Goal: Information Seeking & Learning: Check status

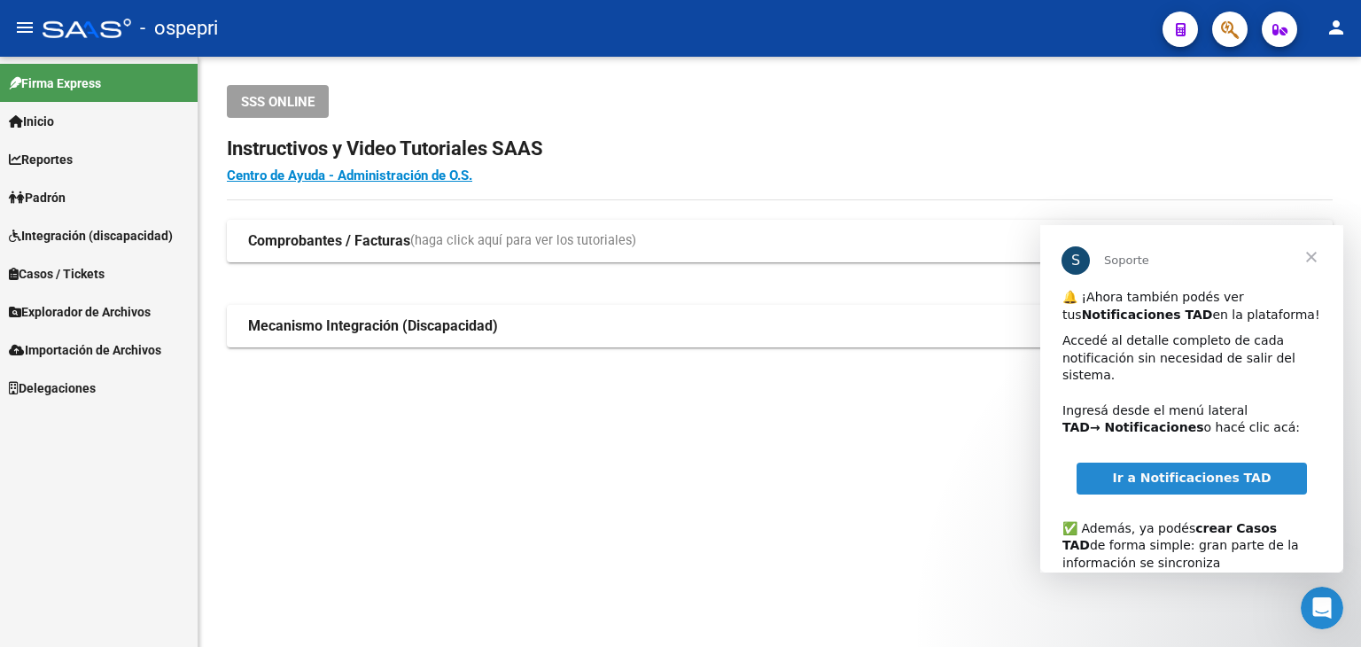
click at [1199, 471] on span "Ir a Notificaciones TAD" at bounding box center [1191, 478] width 159 height 14
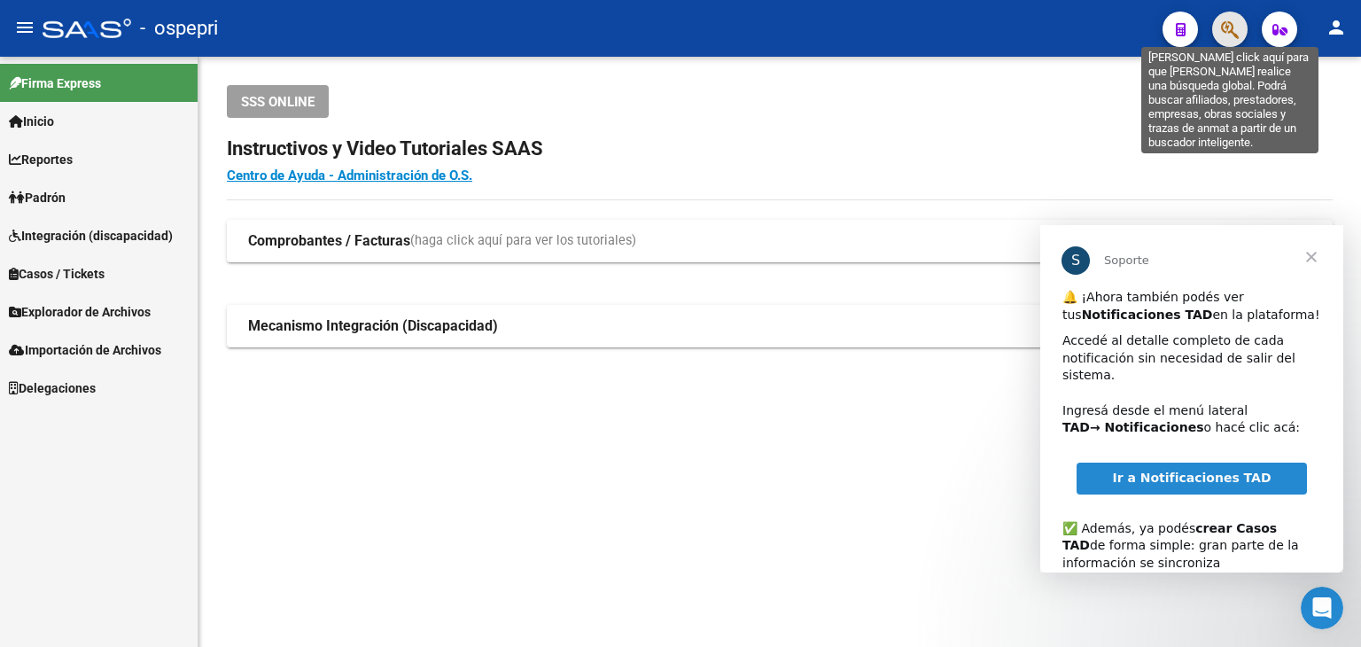
click at [1224, 29] on icon "button" at bounding box center [1230, 29] width 18 height 20
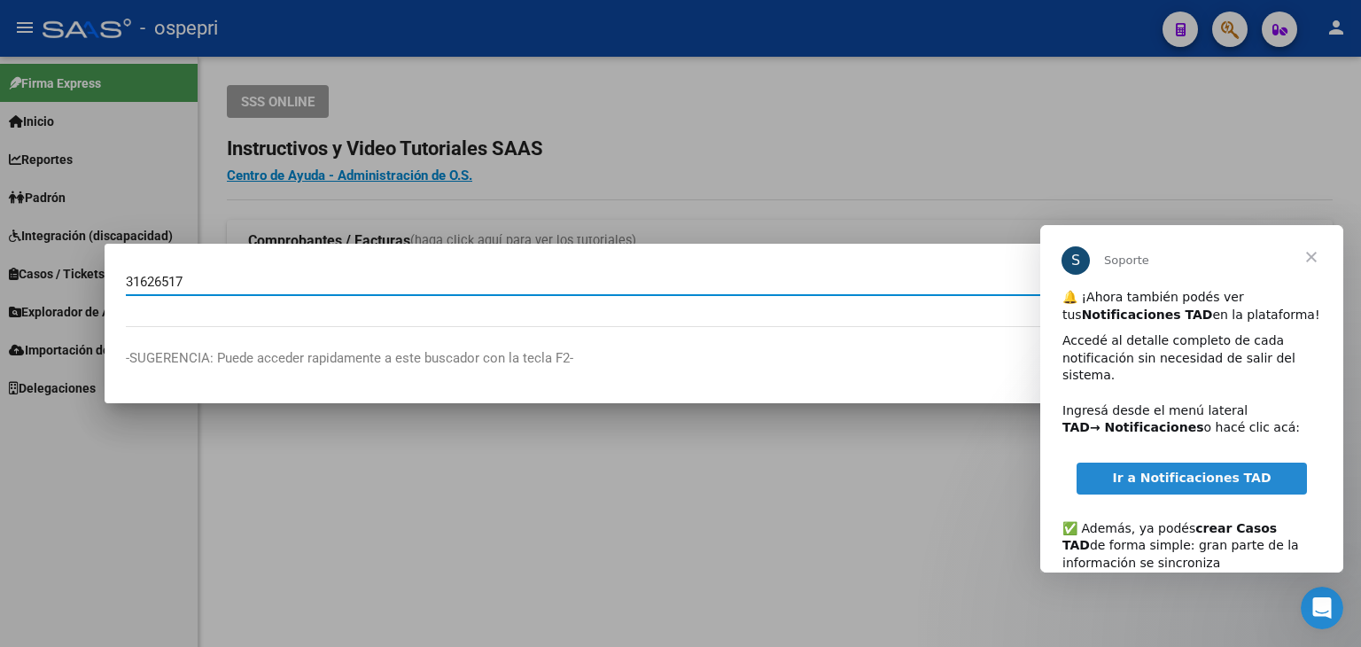
type input "31626517"
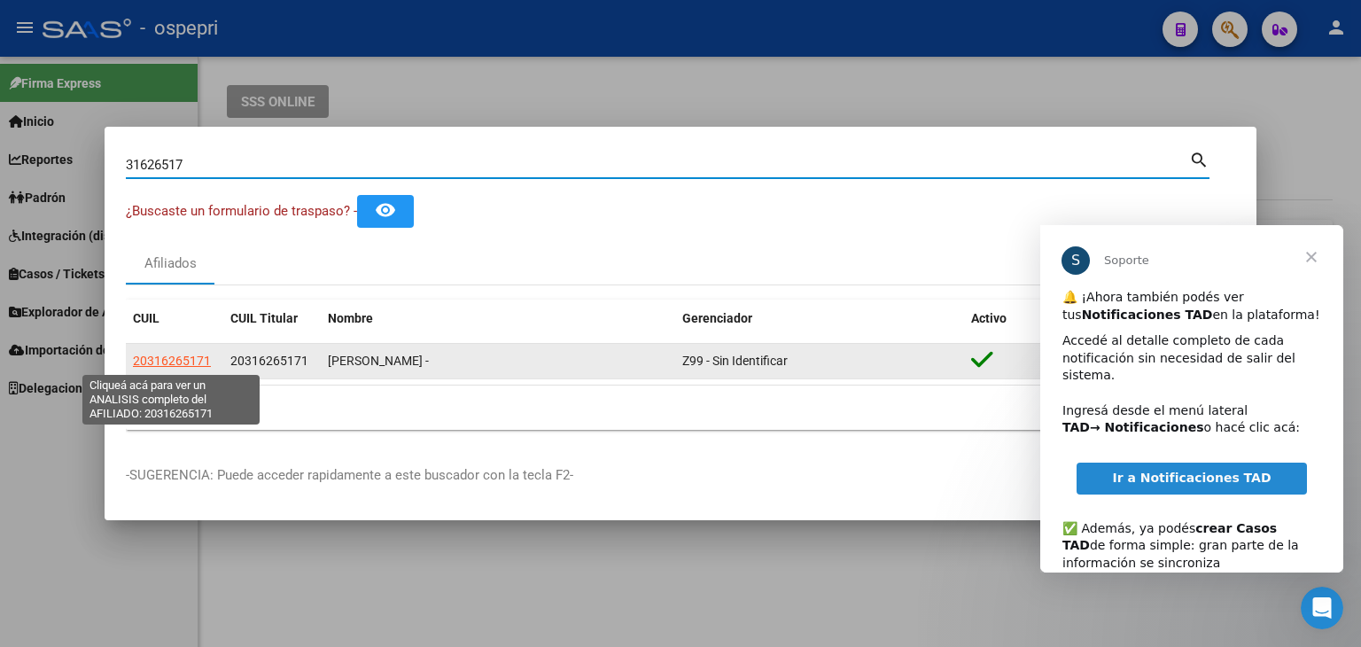
click at [179, 363] on span "20316265171" at bounding box center [172, 361] width 78 height 14
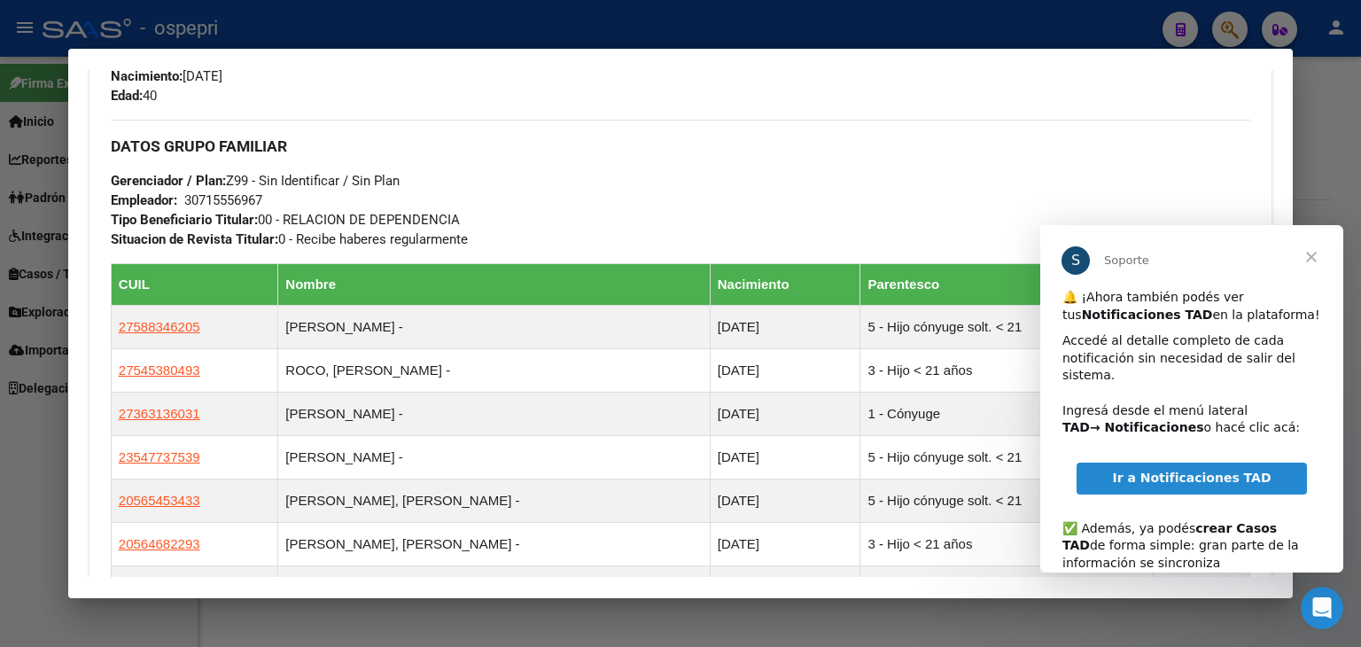
scroll to position [798, 0]
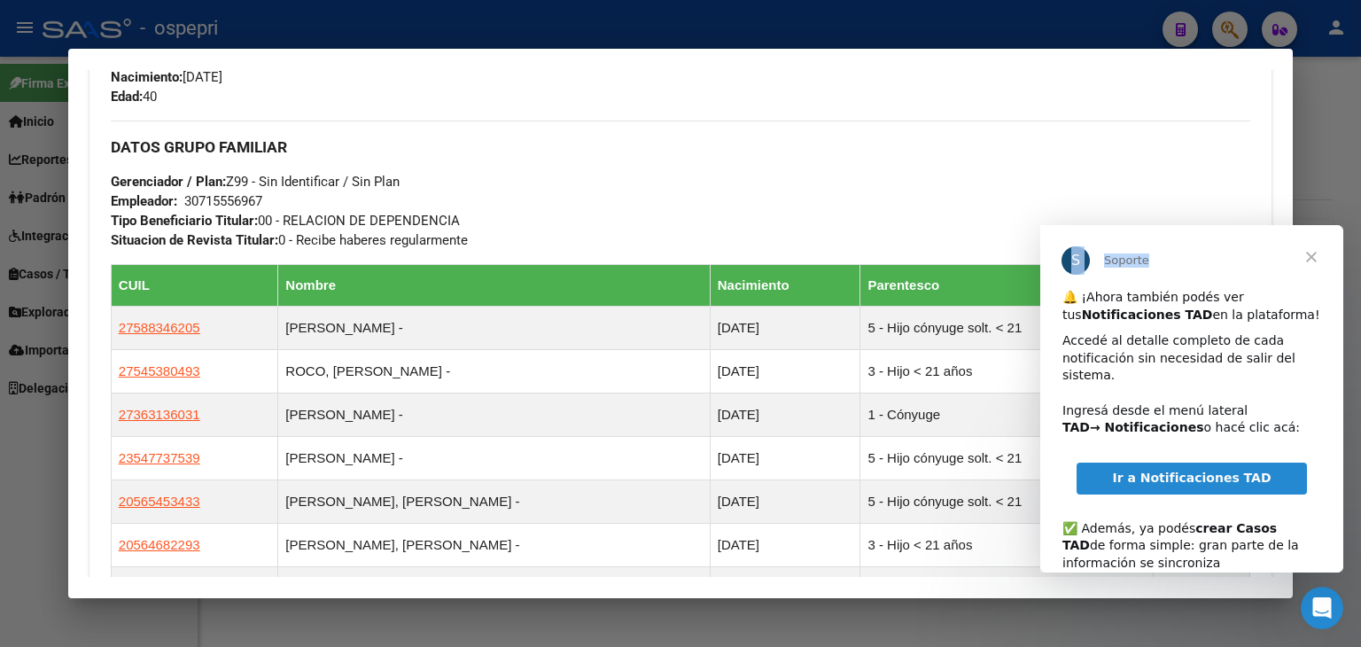
drag, startPoint x: 1230, startPoint y: 255, endPoint x: 1136, endPoint y: 202, distance: 108.0
click at [1136, 225] on html "S Soporte 🔔 ¡Ahora también podés ver tus Notificaciones TAD en la plataforma! A…" at bounding box center [1192, 398] width 303 height 347
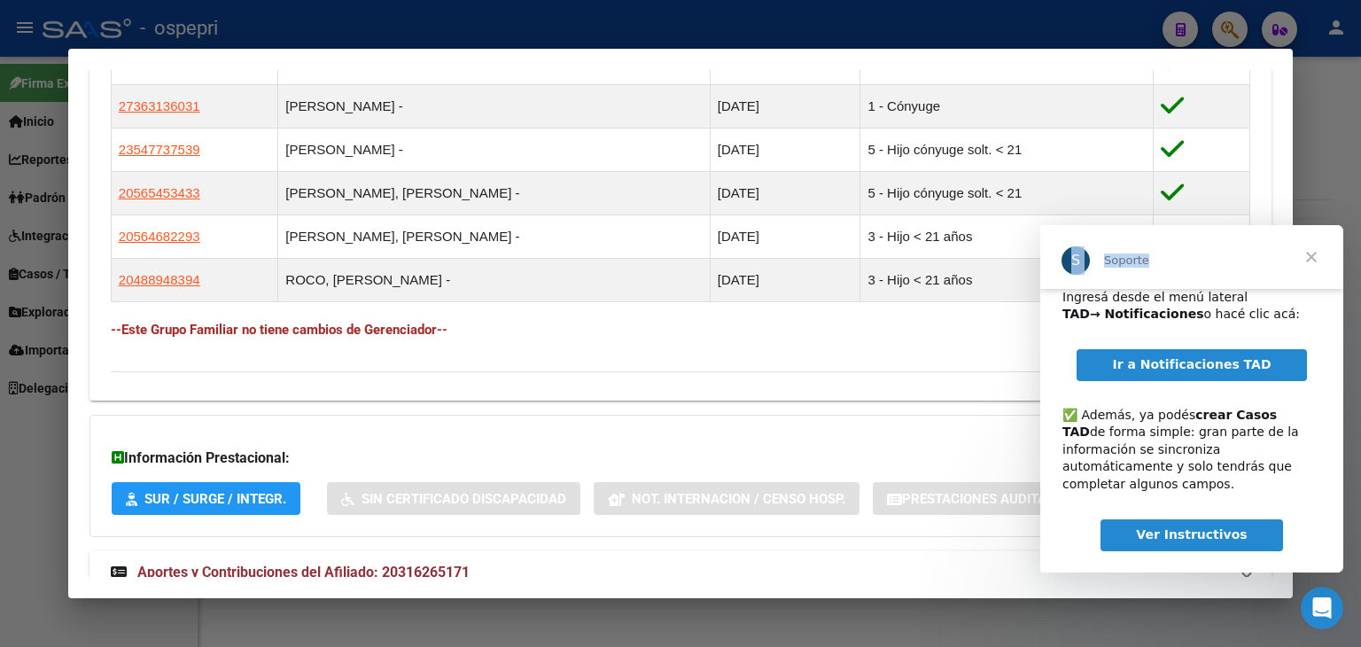
scroll to position [1163, 0]
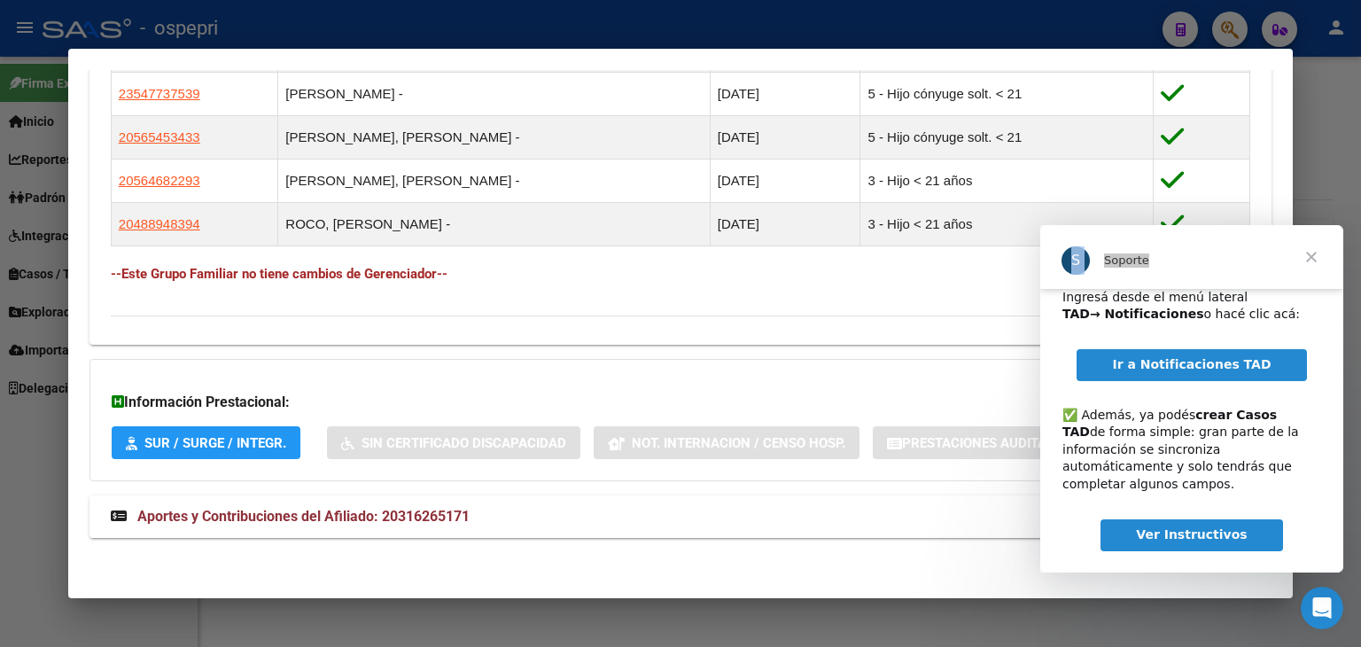
click at [351, 515] on span "Aportes y Contribuciones del Afiliado: 20316265171" at bounding box center [303, 516] width 332 height 17
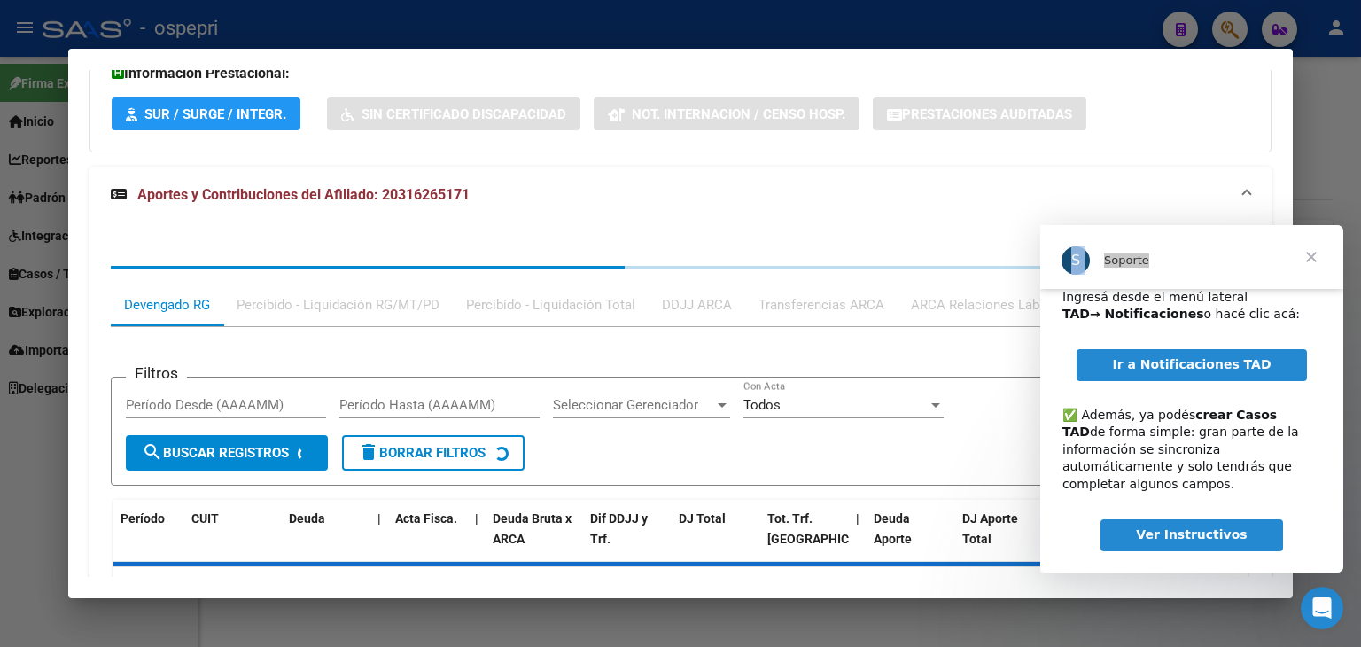
scroll to position [1606, 0]
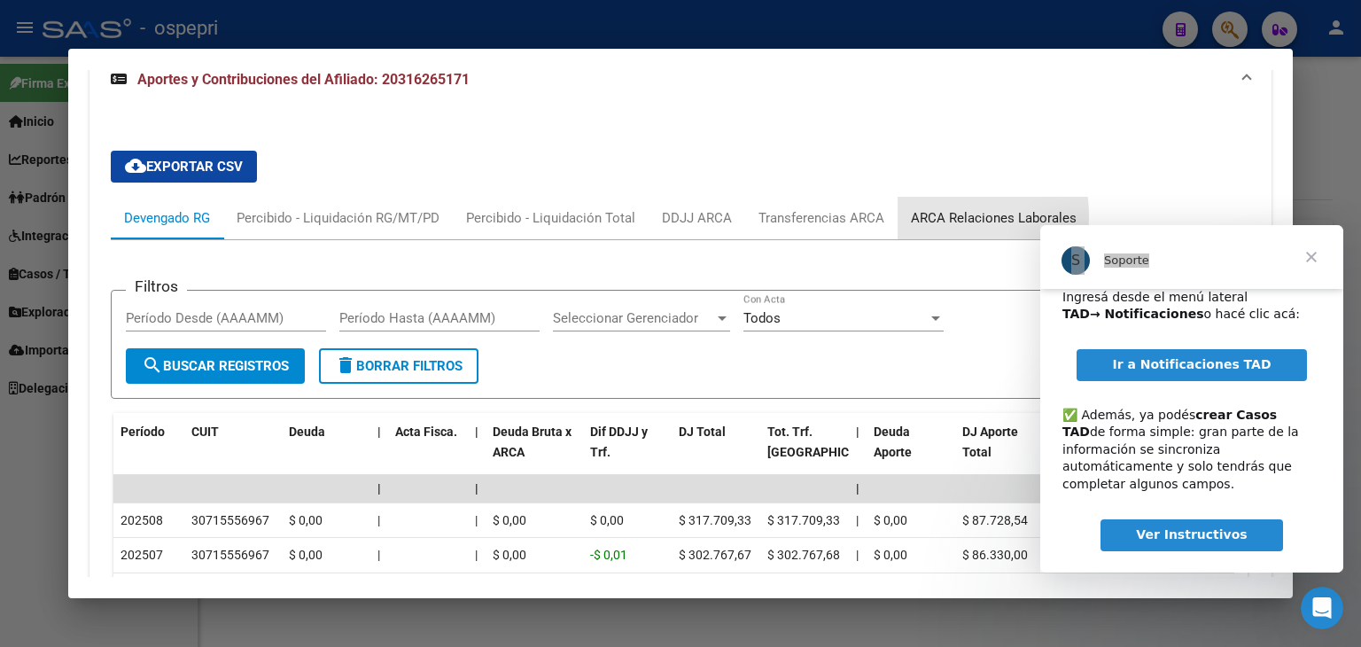
click at [918, 217] on div "ARCA Relaciones Laborales" at bounding box center [994, 217] width 166 height 19
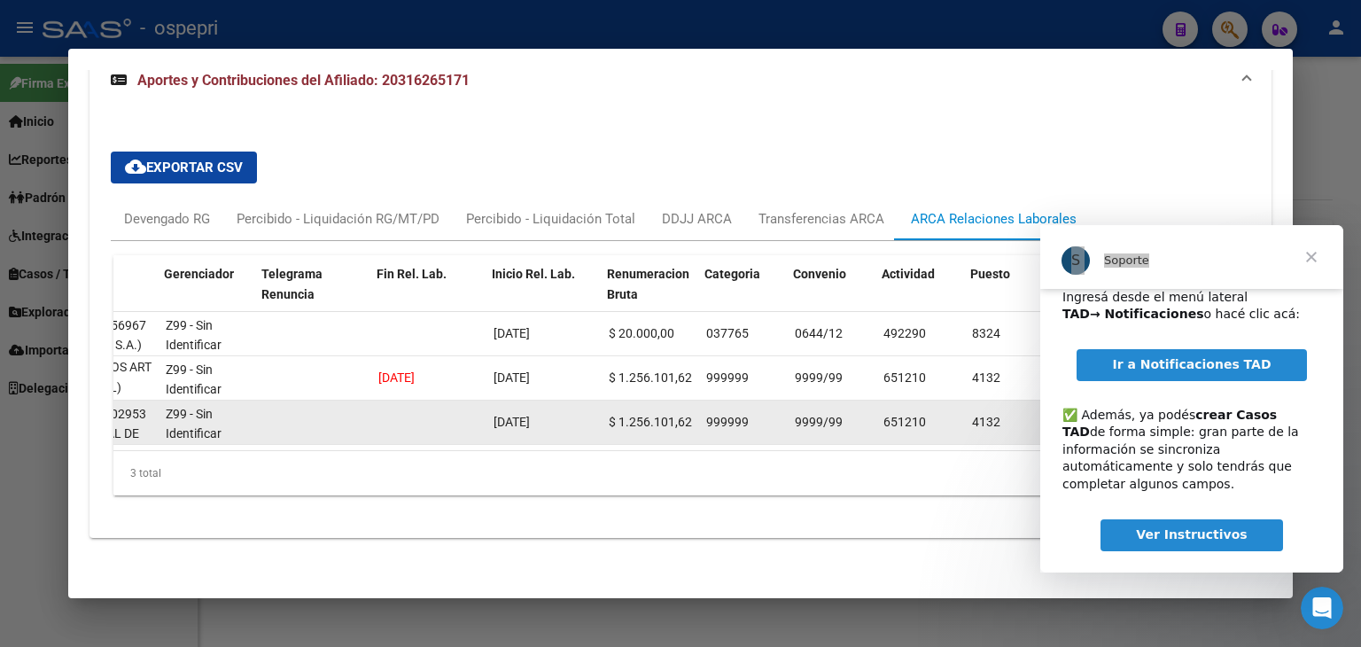
scroll to position [0, 324]
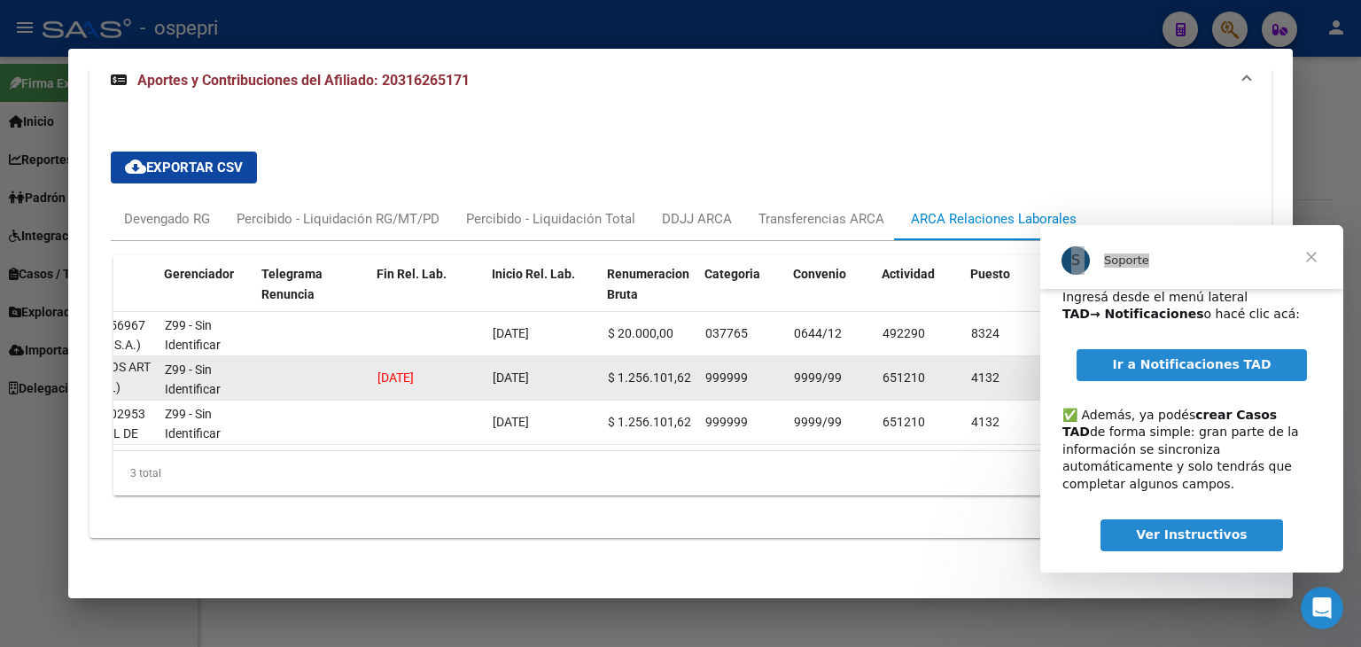
drag, startPoint x: 454, startPoint y: 378, endPoint x: 380, endPoint y: 383, distance: 73.7
click at [380, 383] on div "[DATE]" at bounding box center [428, 378] width 101 height 20
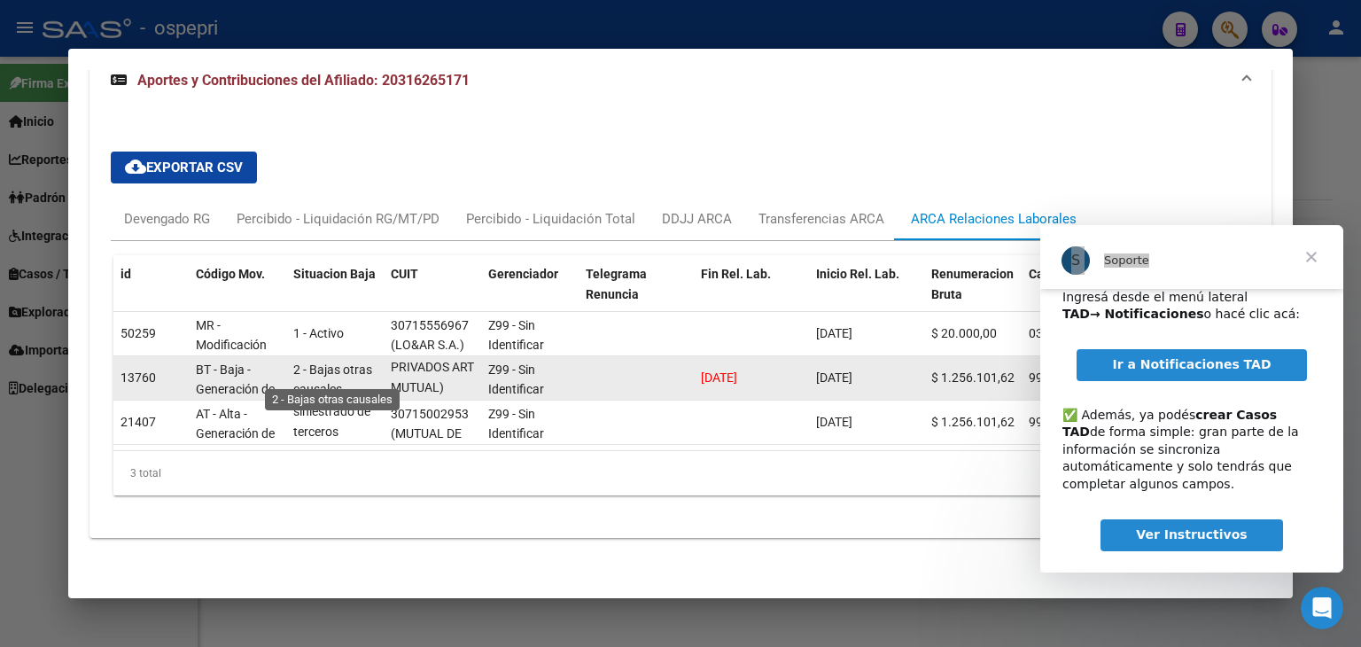
scroll to position [3, 0]
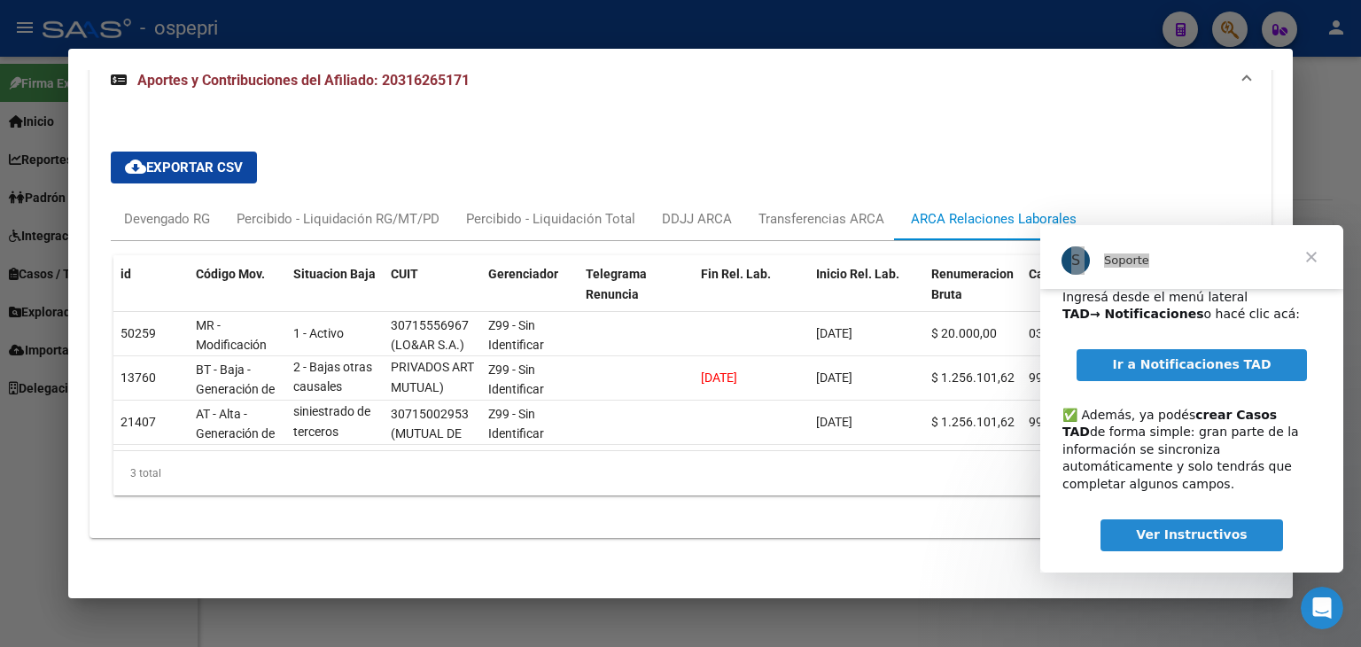
click at [1354, 97] on div at bounding box center [680, 323] width 1361 height 647
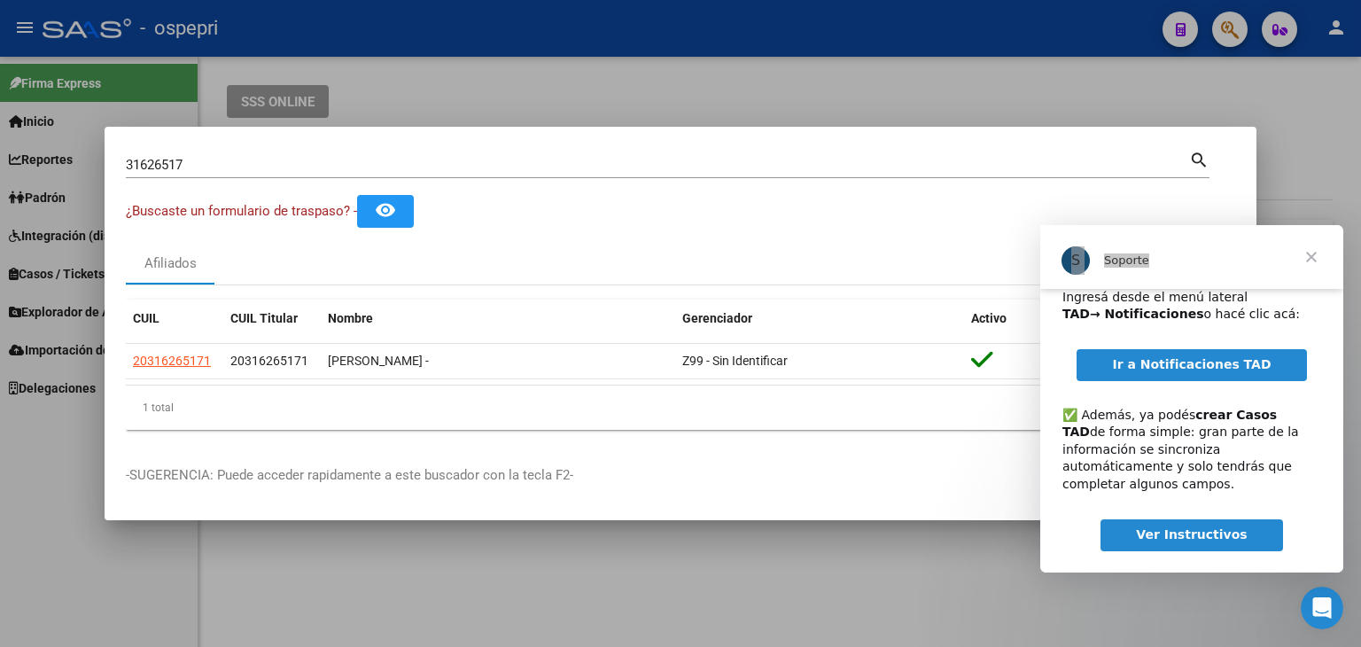
click at [727, 86] on div at bounding box center [680, 323] width 1361 height 647
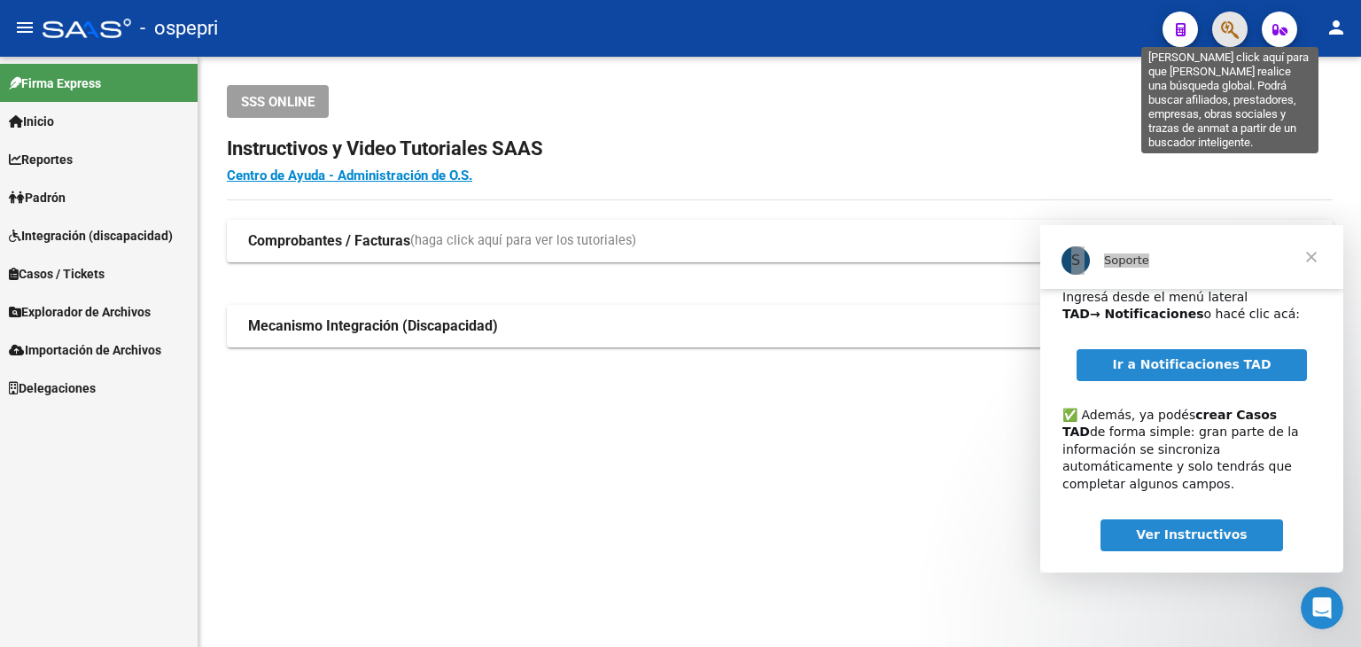
click at [1230, 26] on icon "button" at bounding box center [1230, 29] width 18 height 20
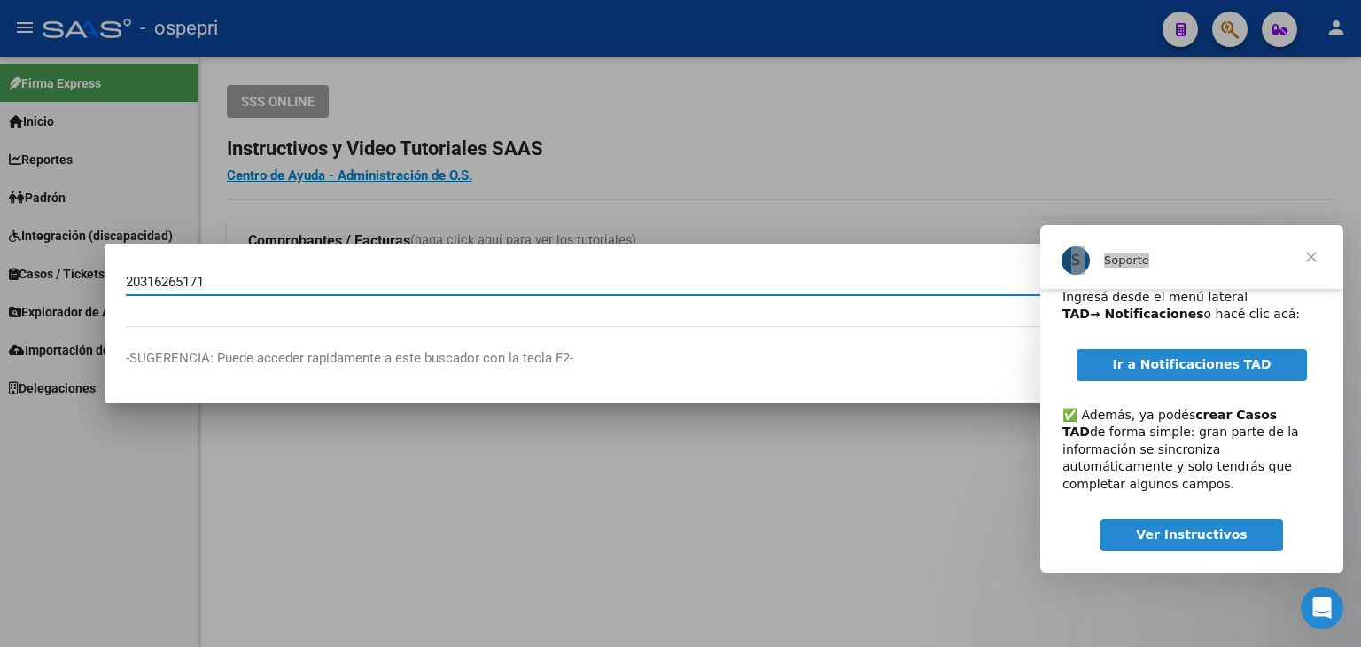
type input "20316265171"
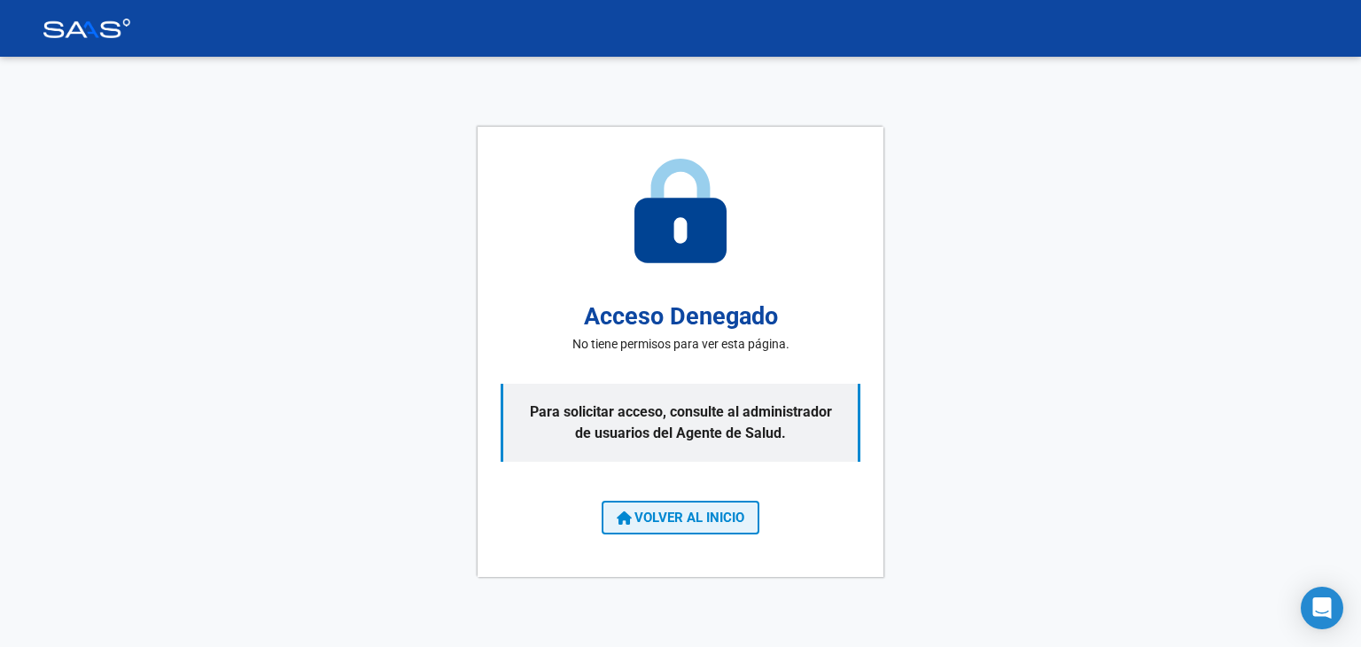
click at [667, 515] on span "VOLVER AL INICIO" at bounding box center [681, 518] width 128 height 16
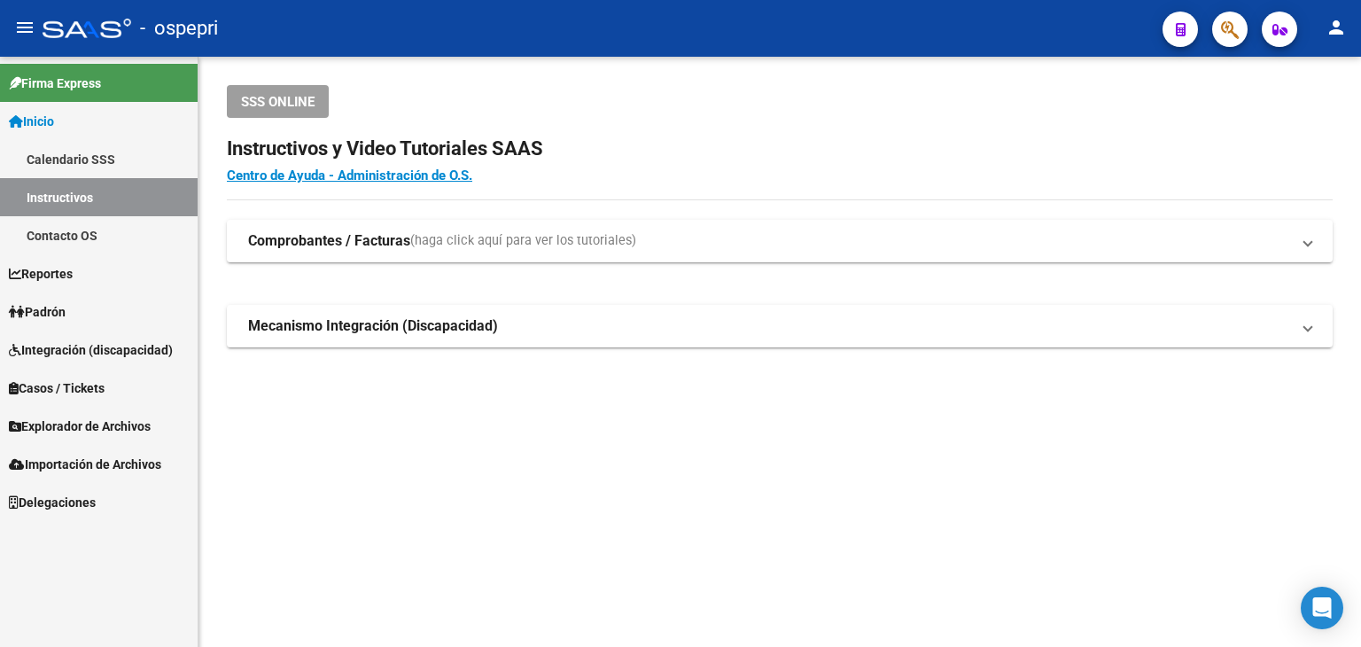
click at [66, 316] on span "Padrón" at bounding box center [37, 311] width 57 height 19
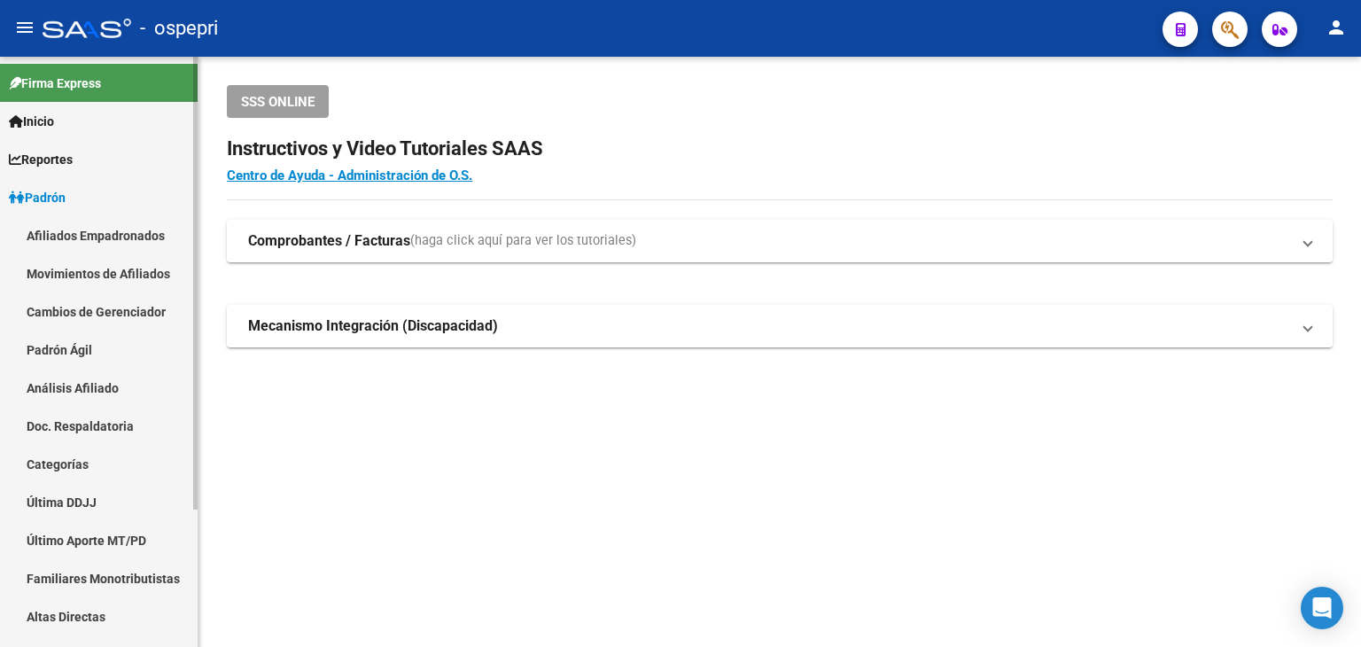
click at [46, 119] on span "Inicio" at bounding box center [31, 121] width 45 height 19
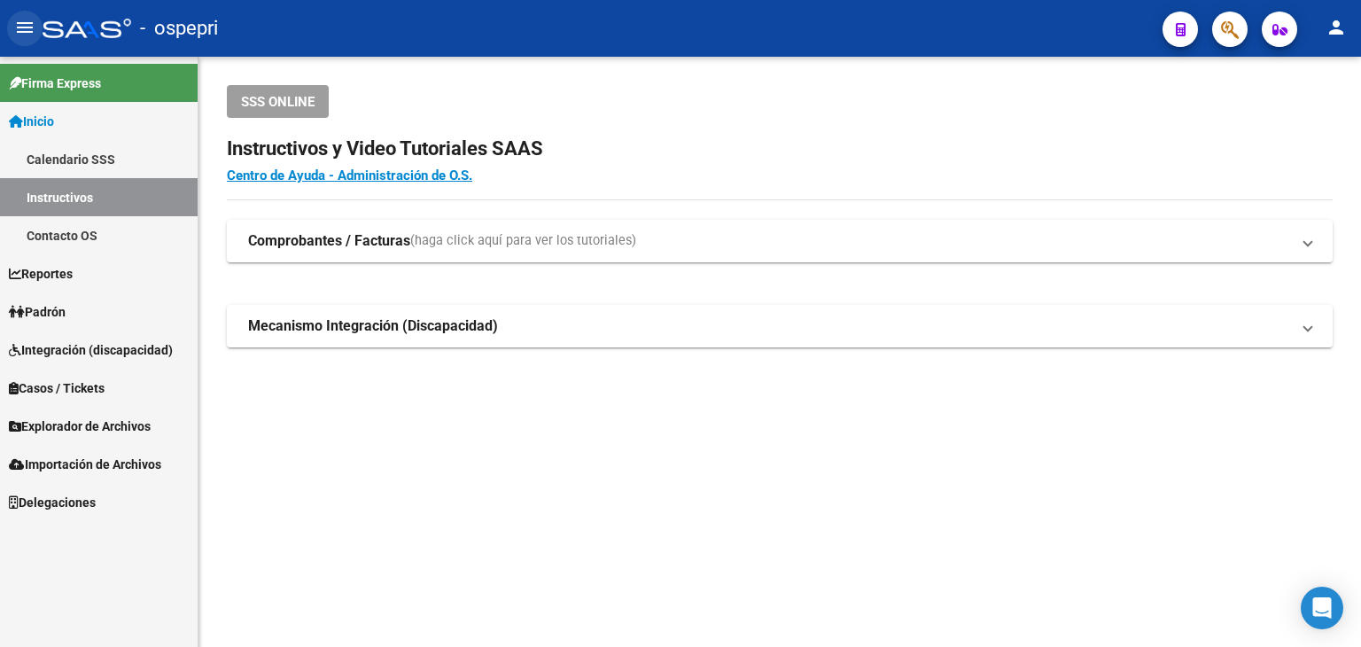
click at [28, 36] on mat-icon "menu" at bounding box center [24, 27] width 21 height 21
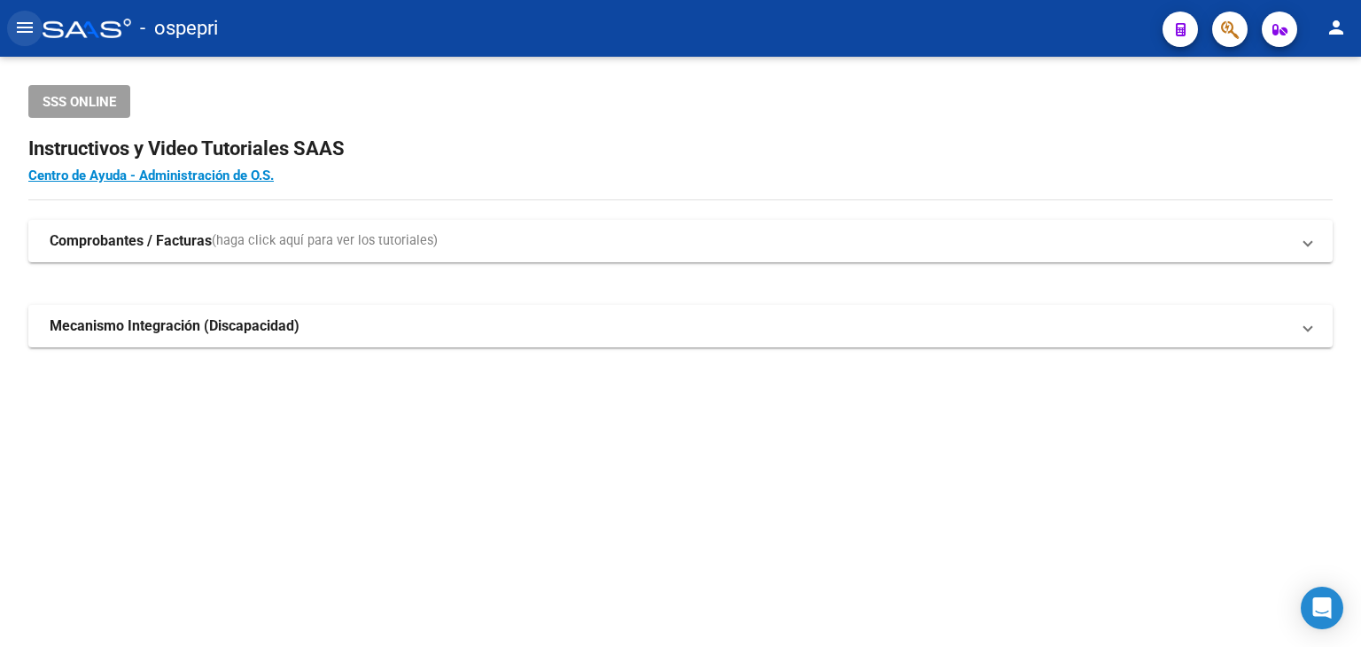
click at [28, 36] on mat-icon "menu" at bounding box center [24, 27] width 21 height 21
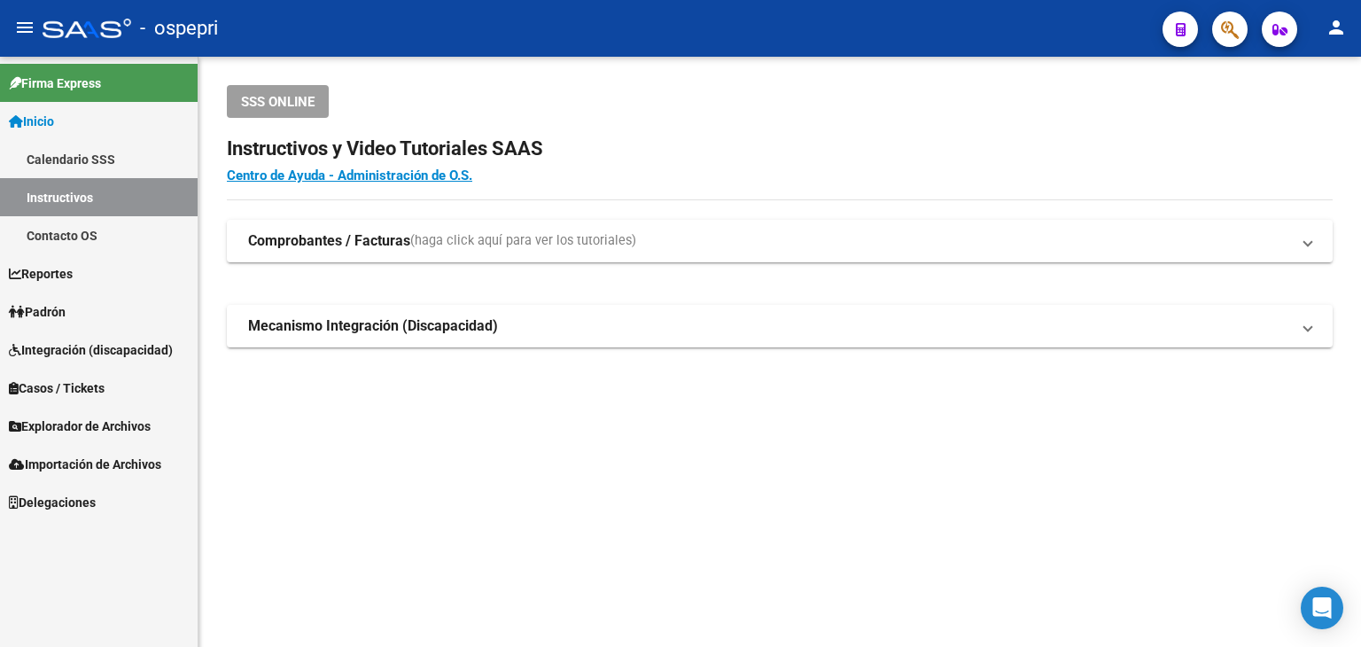
click at [435, 456] on mat-sidenav-content "SSS ONLINE Instructivos y Video Tutoriales SAAS Centro de Ayuda - Administració…" at bounding box center [780, 352] width 1163 height 590
click at [66, 313] on span "Padrón" at bounding box center [37, 311] width 57 height 19
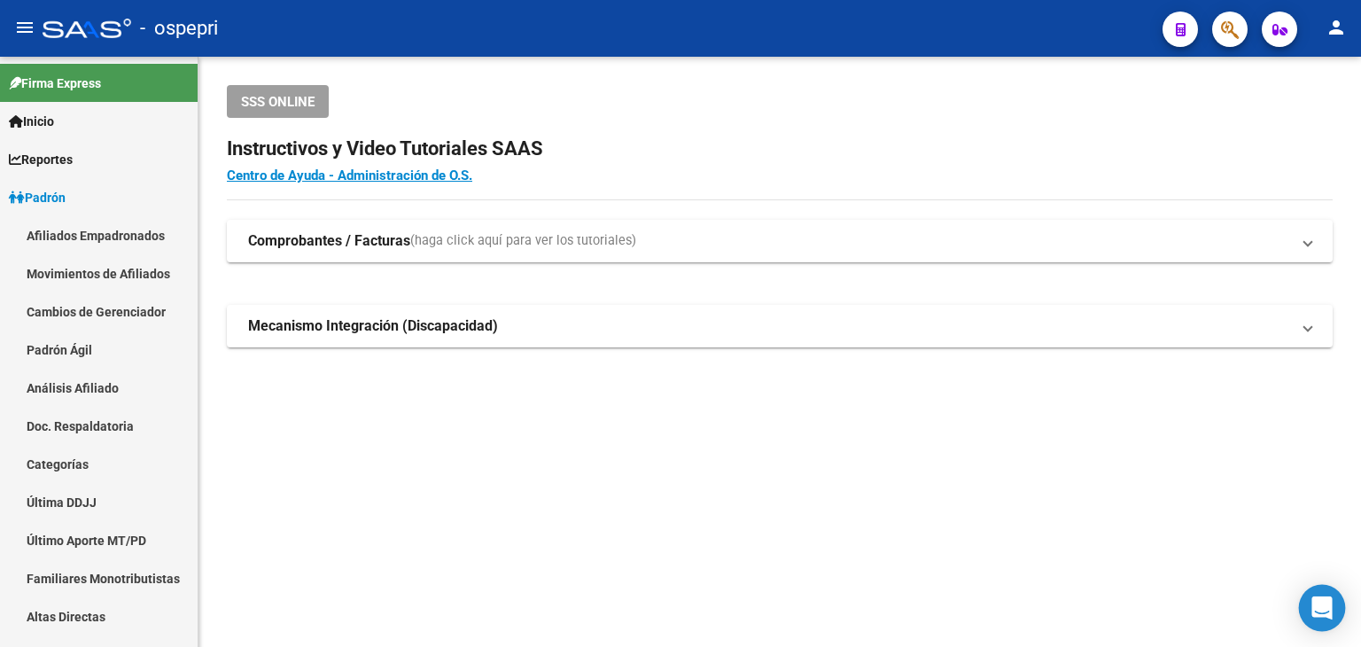
click at [1315, 607] on icon "Open Intercom Messenger" at bounding box center [1322, 608] width 20 height 23
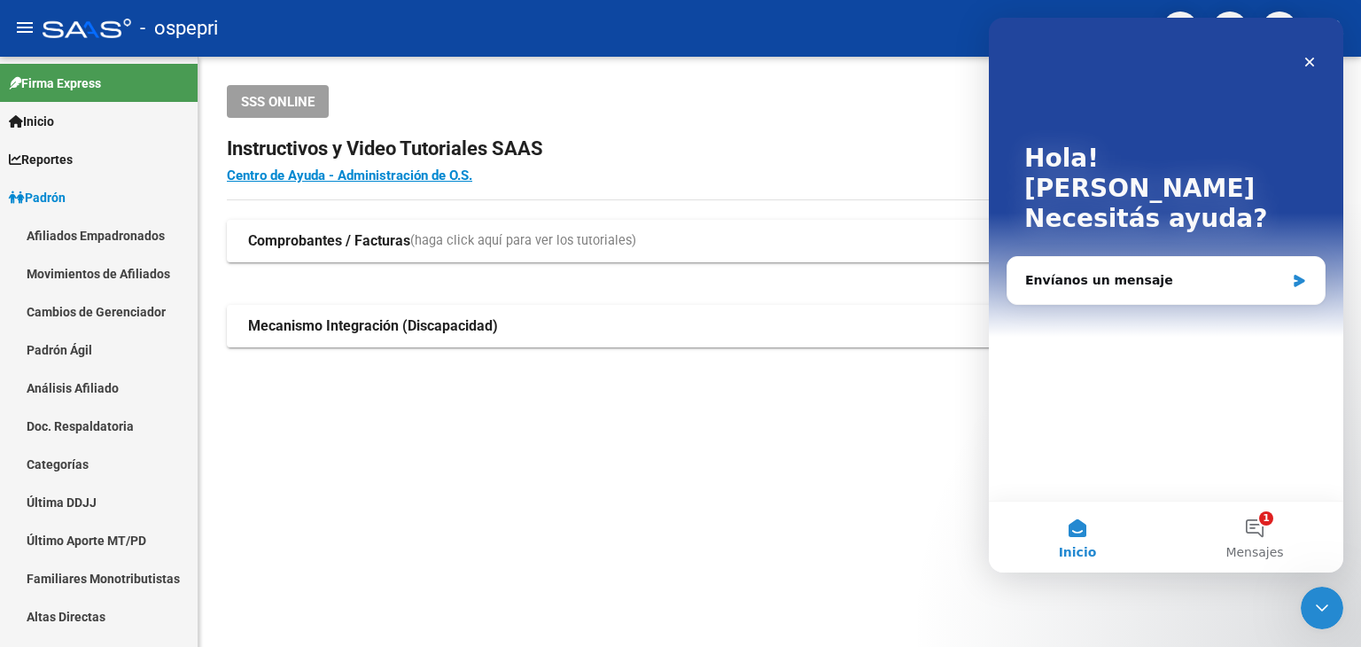
click at [869, 111] on div "SSS ONLINE" at bounding box center [780, 101] width 1106 height 33
click at [1313, 56] on icon "Cerrar" at bounding box center [1310, 62] width 14 height 14
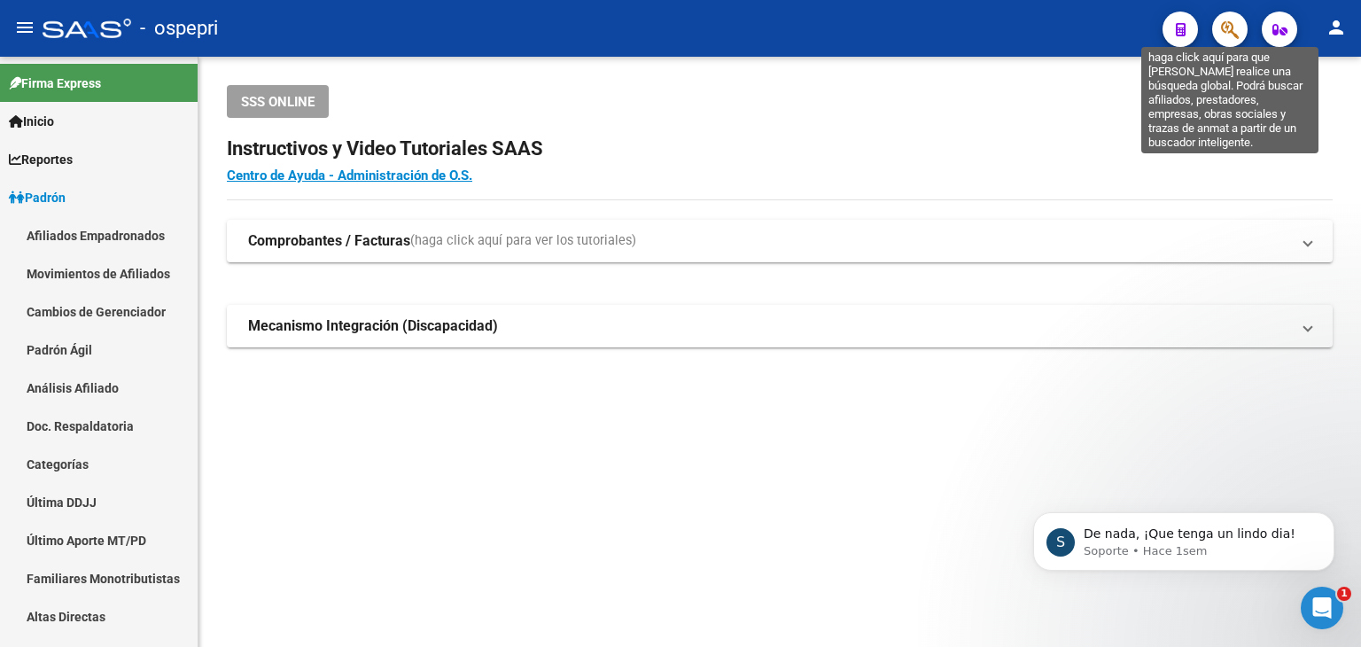
click at [1231, 30] on icon "button" at bounding box center [1230, 29] width 18 height 20
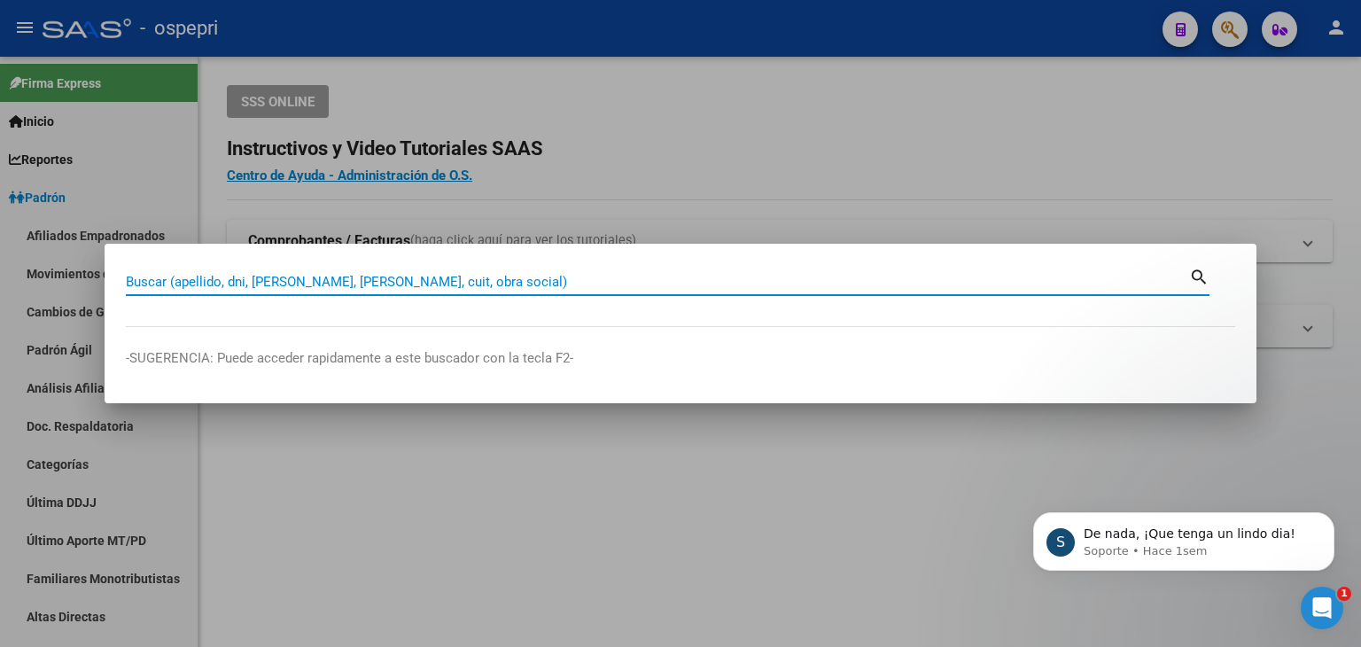
paste input "33558872"
type input "33558872"
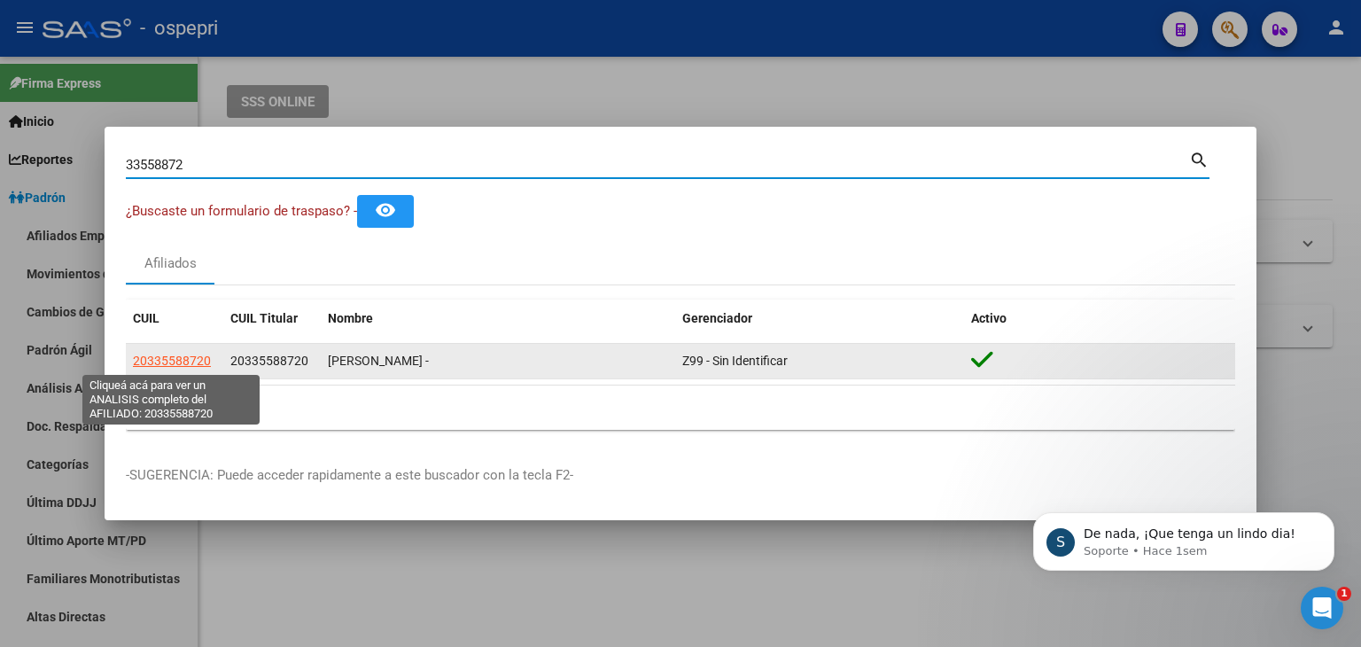
click at [195, 362] on span "20335588720" at bounding box center [172, 361] width 78 height 14
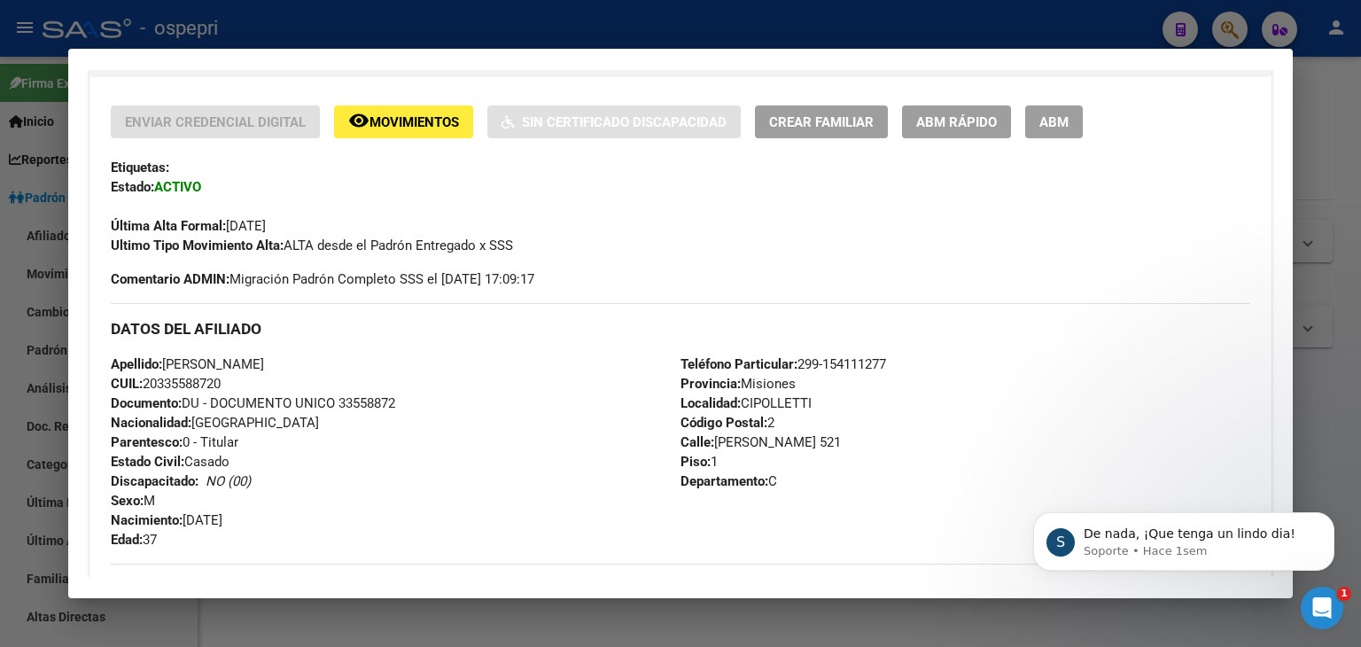
scroll to position [798, 0]
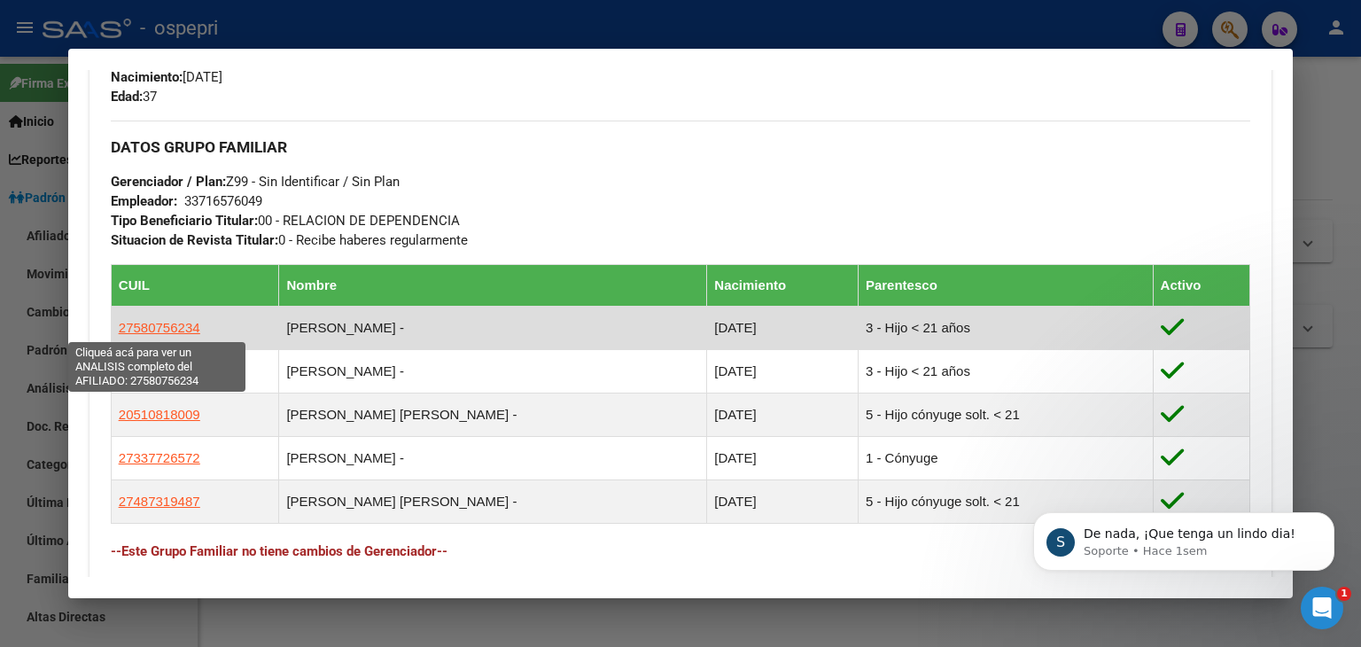
click at [171, 321] on span "27580756234" at bounding box center [160, 327] width 82 height 15
type textarea "27580756234"
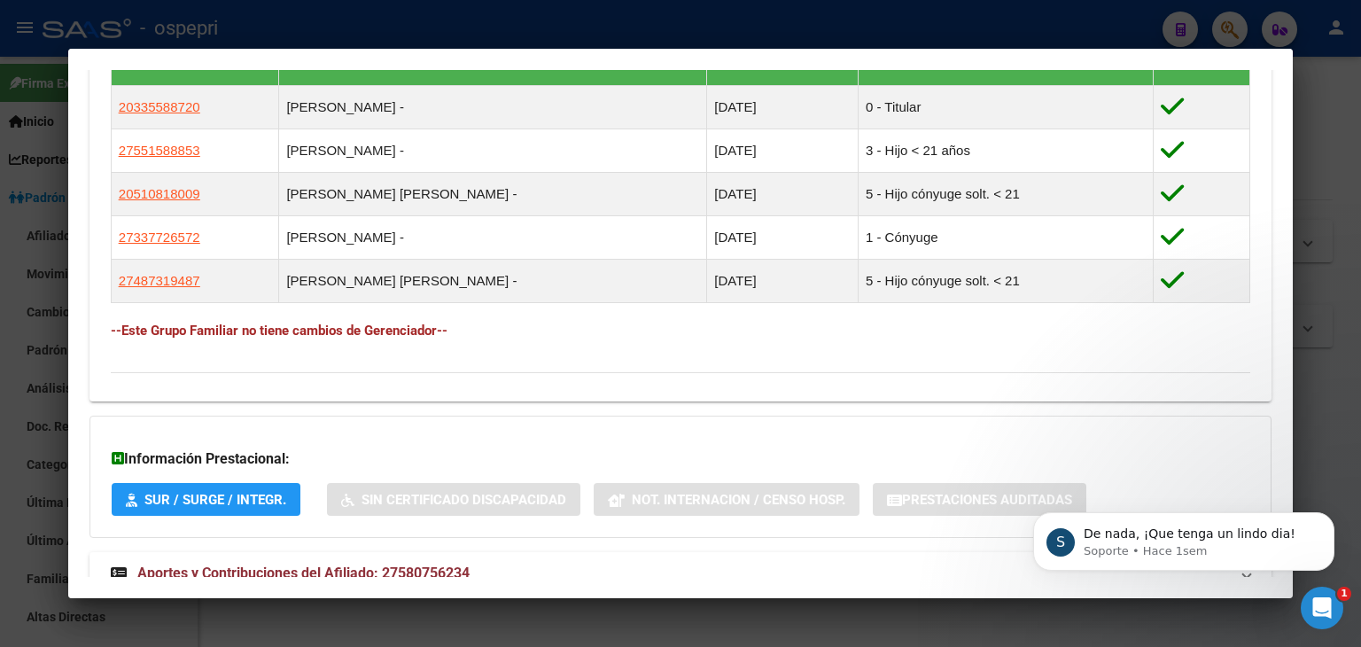
scroll to position [1118, 0]
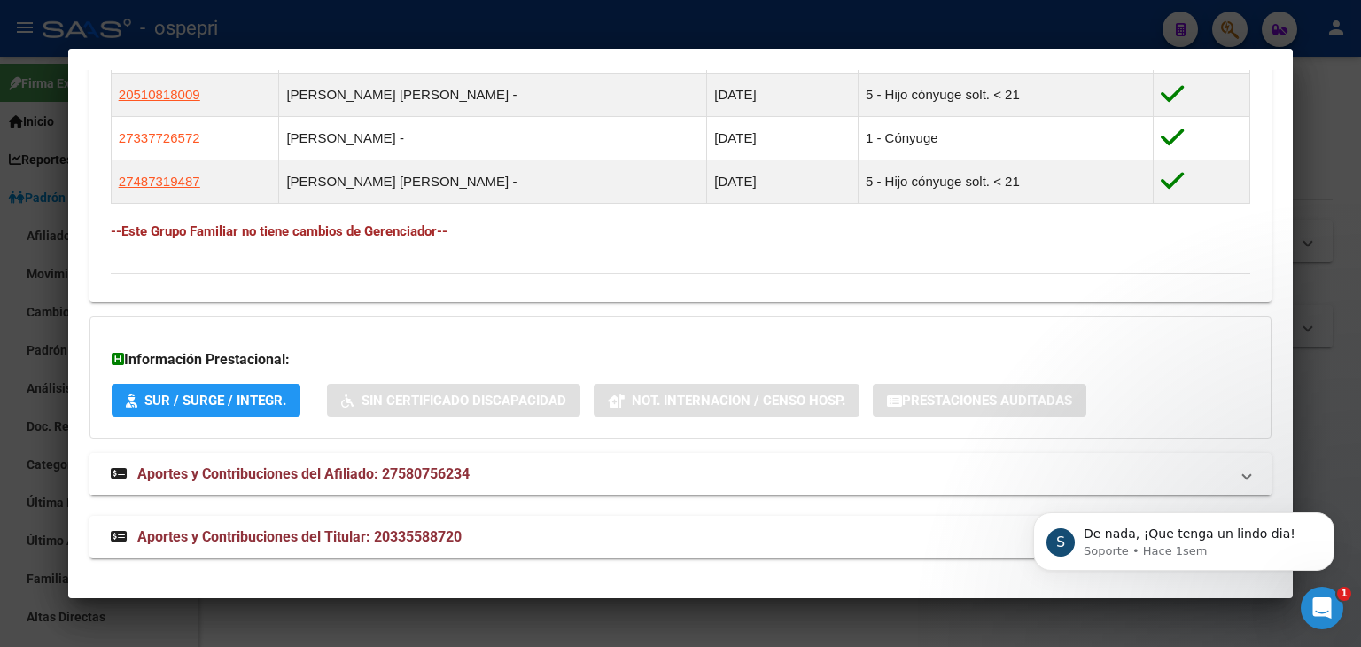
click at [348, 479] on span "Aportes y Contribuciones del Afiliado: 27580756234" at bounding box center [303, 473] width 332 height 17
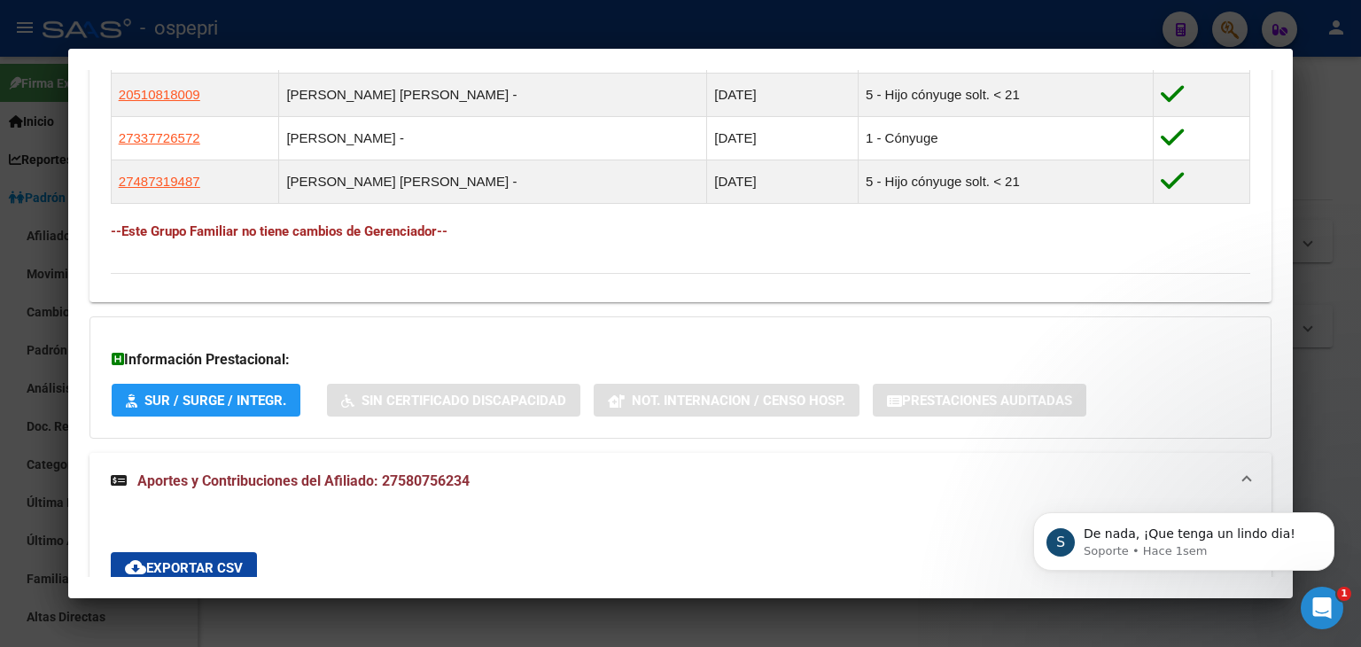
scroll to position [1510, 0]
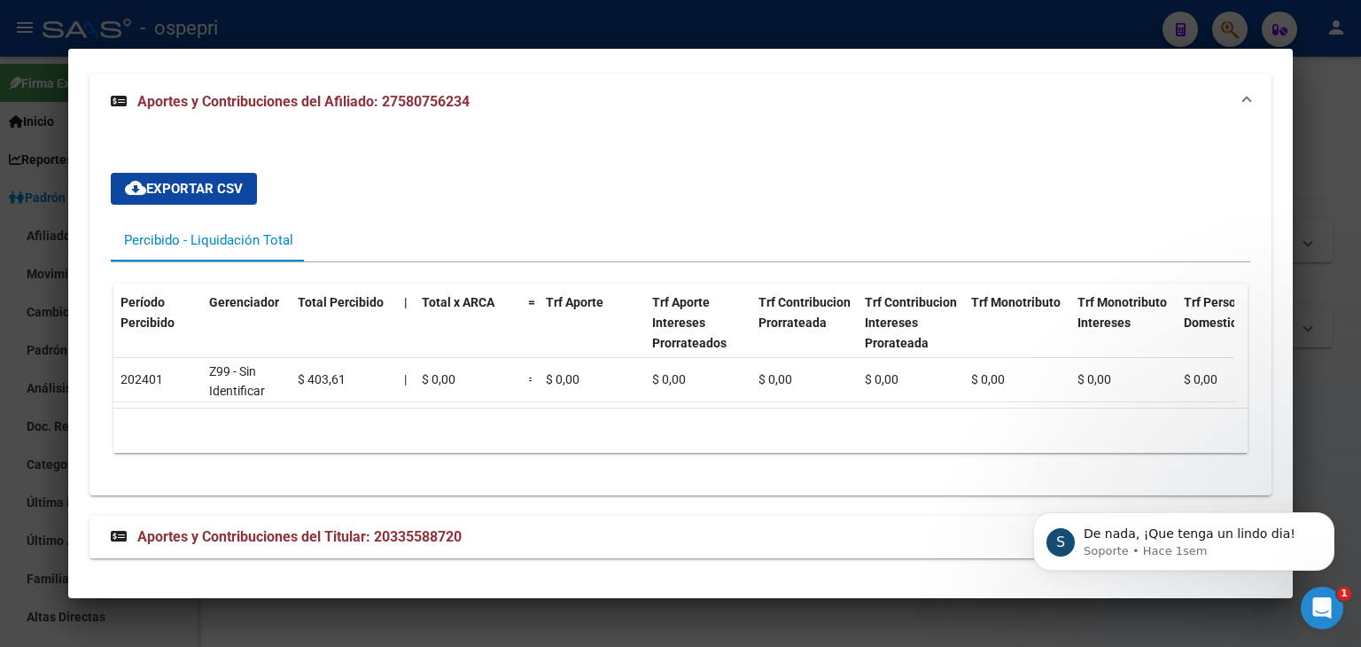
click at [336, 528] on span "Aportes y Contribuciones del Titular: 20335588720" at bounding box center [299, 536] width 324 height 17
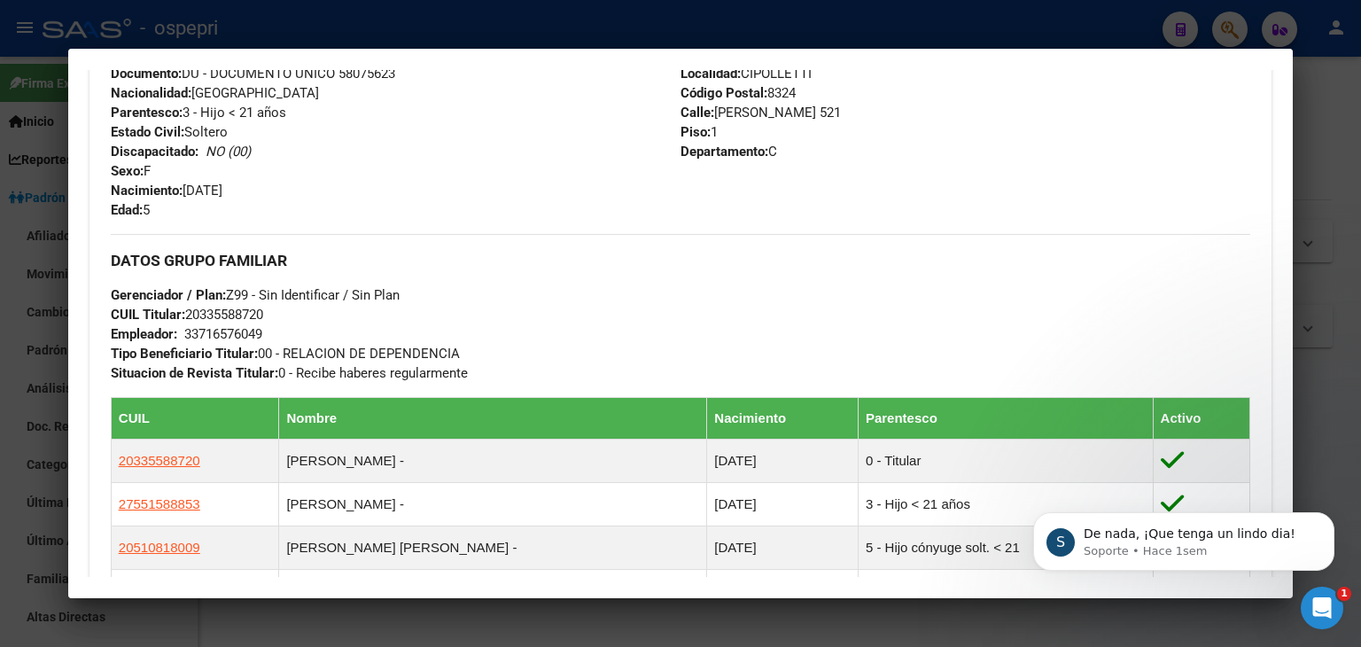
scroll to position [443, 0]
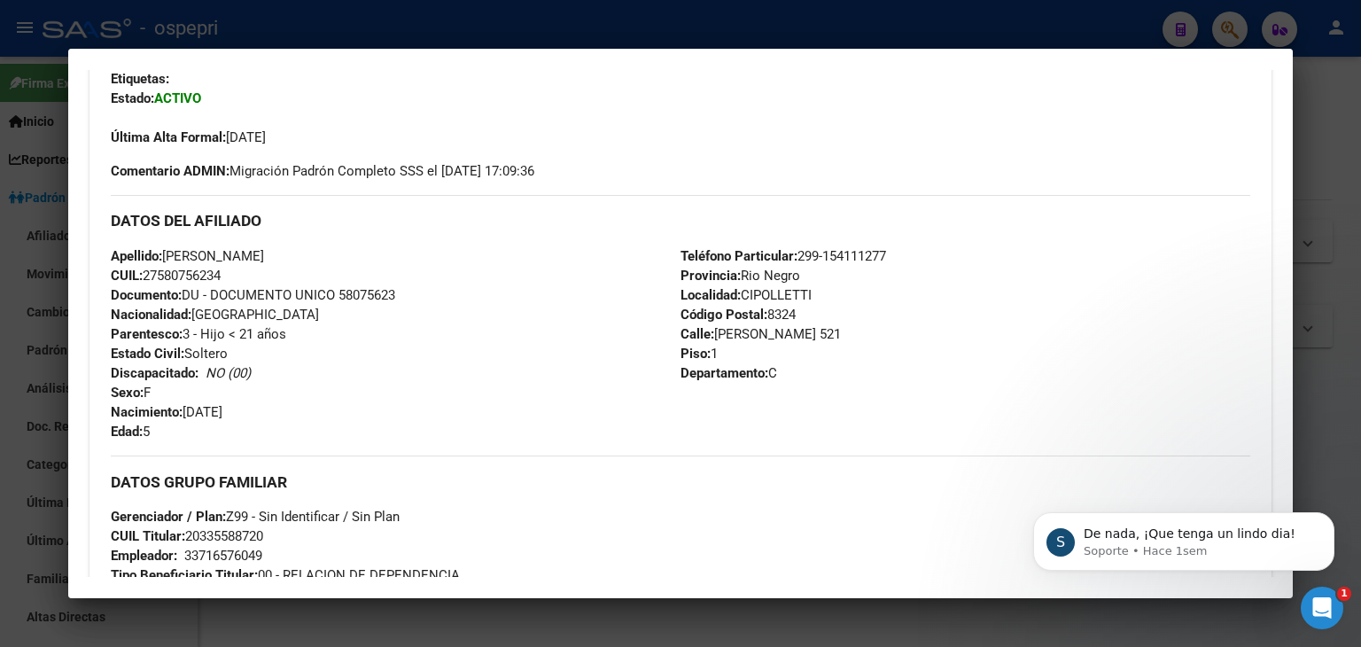
click at [1018, 38] on div at bounding box center [680, 323] width 1361 height 647
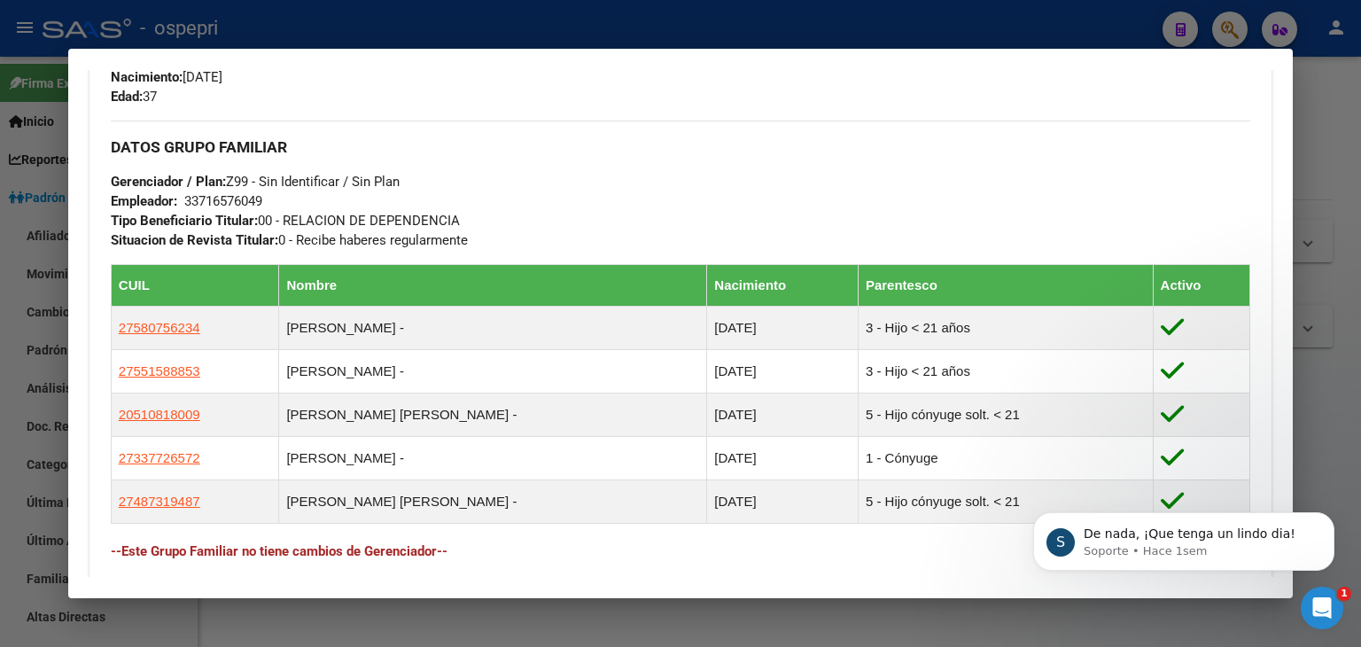
click at [1010, 41] on div at bounding box center [680, 323] width 1361 height 647
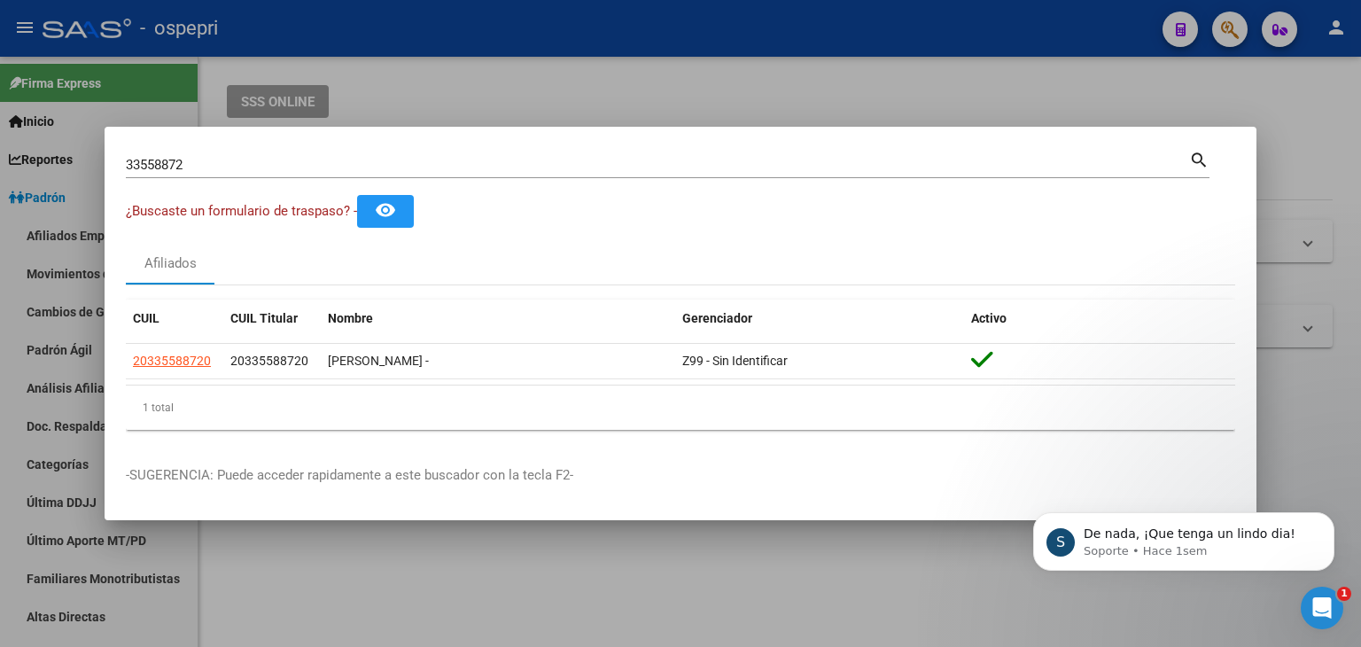
click at [1087, 35] on div at bounding box center [680, 323] width 1361 height 647
